Goal: Obtain resource: Download file/media

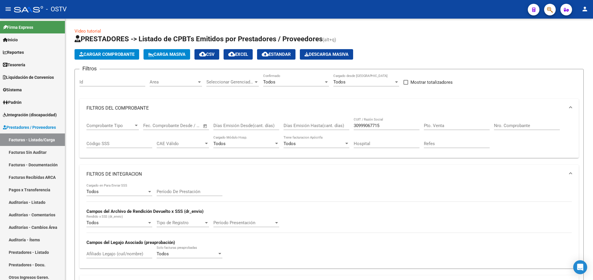
scroll to position [218, 0]
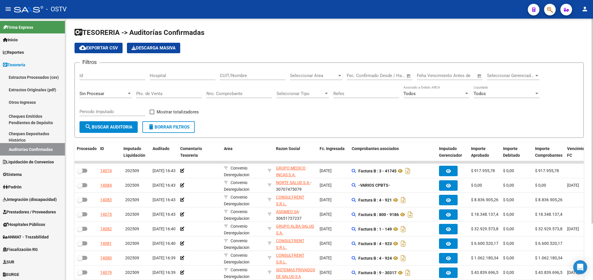
click at [335, 77] on span "Seleccionar Area" at bounding box center [313, 75] width 47 height 5
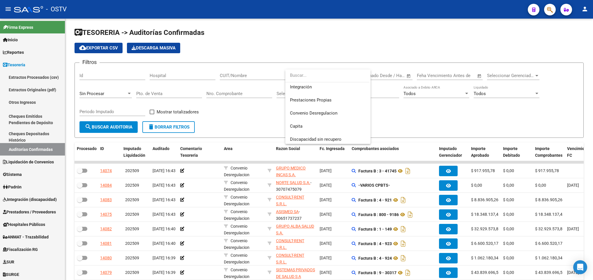
scroll to position [82, 0]
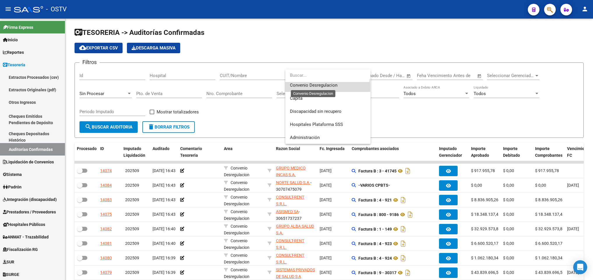
click at [306, 87] on span "Convenio Desregulacion" at bounding box center [313, 85] width 47 height 5
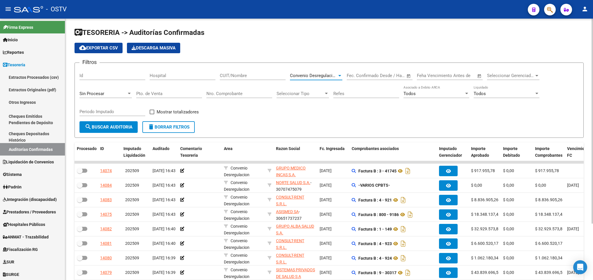
scroll to position [79, 0]
click at [111, 127] on span "search Buscar Auditoria" at bounding box center [109, 127] width 48 height 5
click at [152, 113] on span at bounding box center [152, 112] width 5 height 5
click at [152, 114] on input "Mostrar totalizadores" at bounding box center [152, 114] width 0 height 0
checkbox input "true"
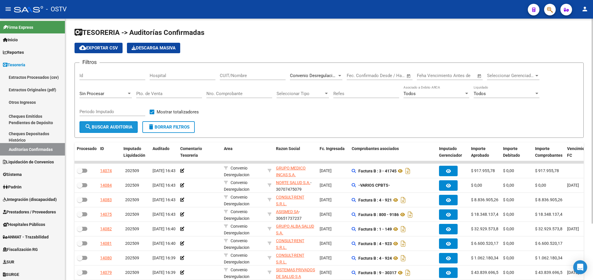
click at [121, 126] on span "search Buscar Auditoria" at bounding box center [109, 127] width 48 height 5
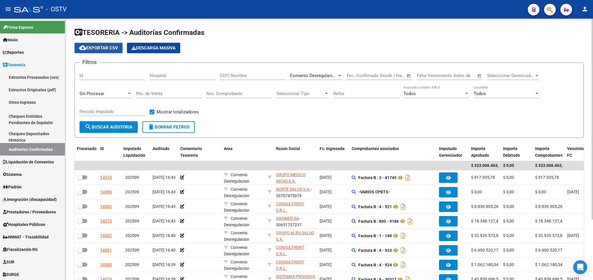
click at [103, 46] on span "cloud_download Exportar CSV" at bounding box center [98, 47] width 39 height 5
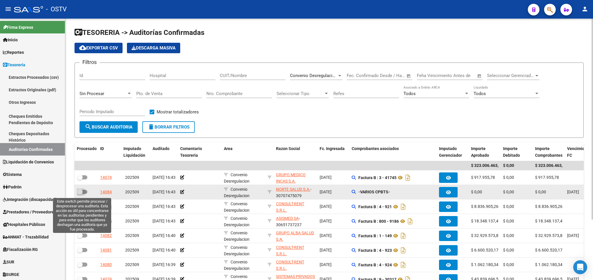
click at [85, 192] on span at bounding box center [82, 192] width 10 height 4
click at [80, 194] on input "checkbox" at bounding box center [79, 194] width 0 height 0
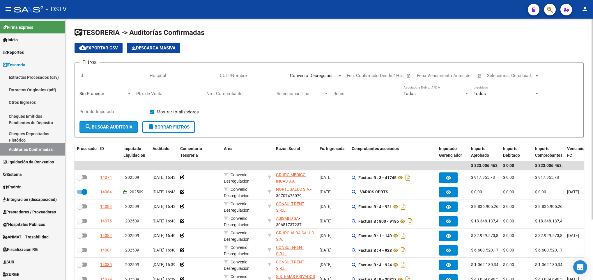
click at [108, 125] on span "search Buscar Auditoria" at bounding box center [109, 127] width 48 height 5
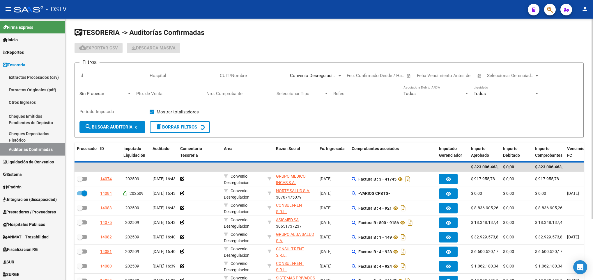
checkbox input "false"
